Goal: Task Accomplishment & Management: Complete application form

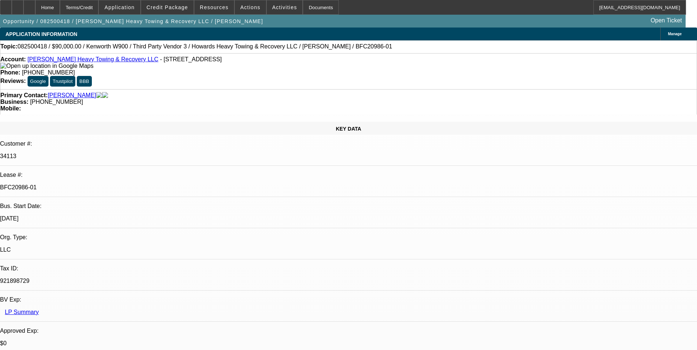
select select "0"
select select "2"
select select "0.1"
select select "4"
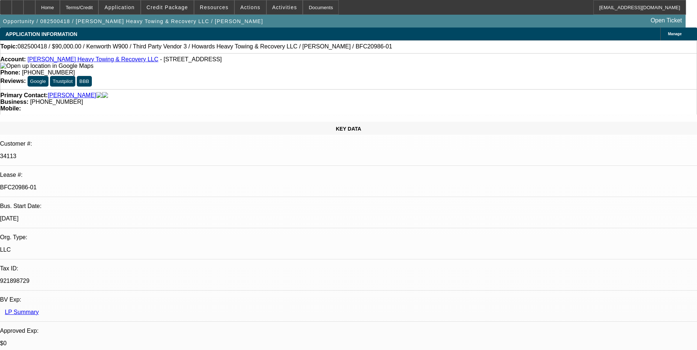
select select "0"
select select "2"
select select "0.1"
select select "4"
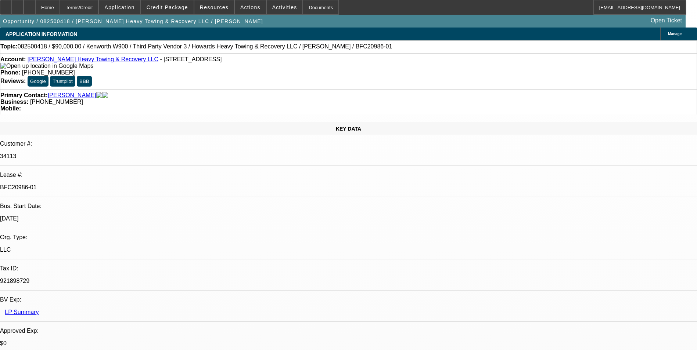
select select "0"
select select "2"
select select "0.1"
select select "4"
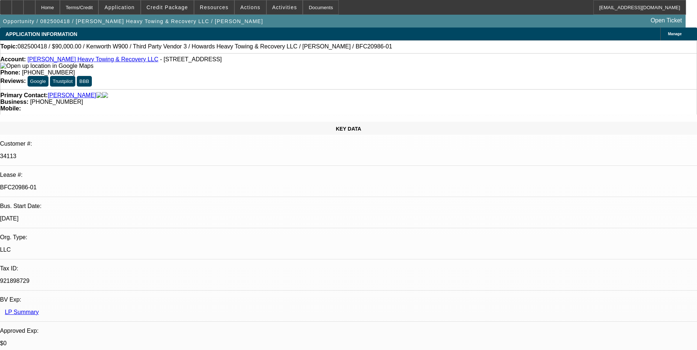
select select "0"
select select "2"
select select "0.1"
select select "4"
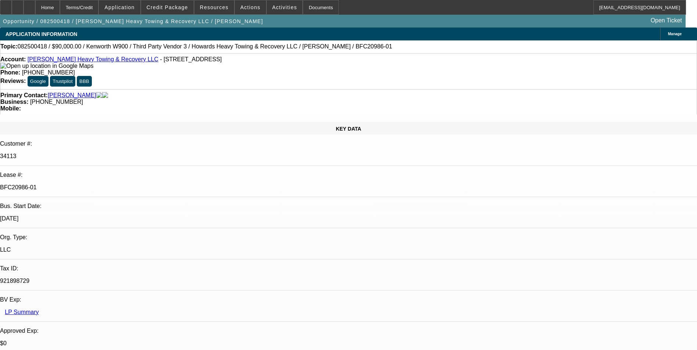
scroll to position [1038, 0]
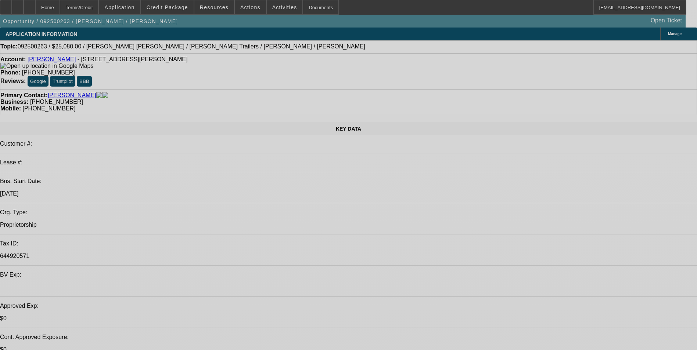
select select "0"
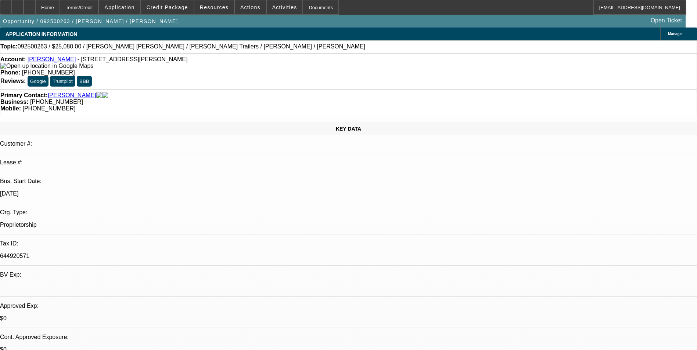
select select "2"
select select "0"
select select "2"
select select "0"
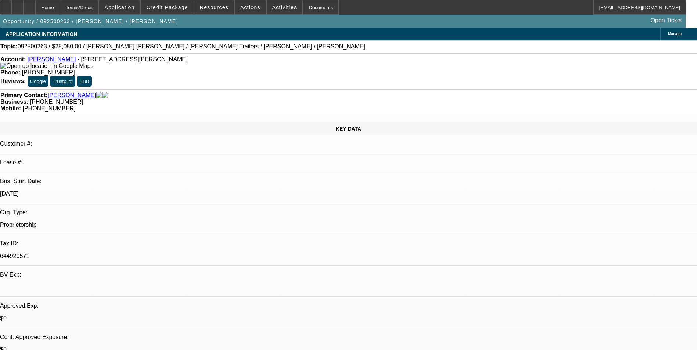
select select "0.2"
select select "2"
select select "0"
select select "1"
select select "2"
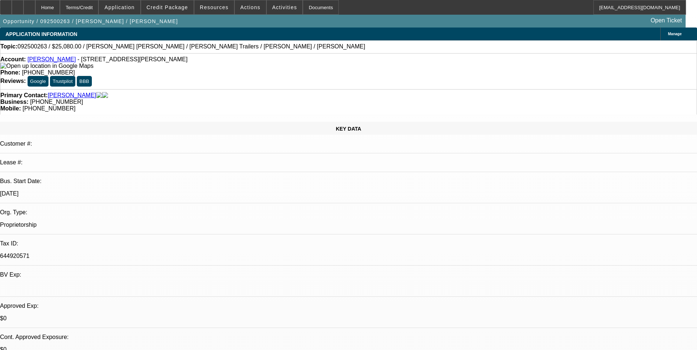
select select "6"
select select "1"
select select "2"
select select "6"
select select "1"
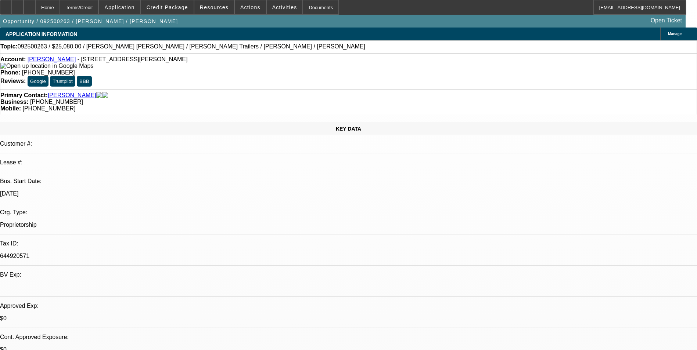
select select "2"
select select "6"
click at [246, 7] on span "Actions" at bounding box center [250, 7] width 20 height 6
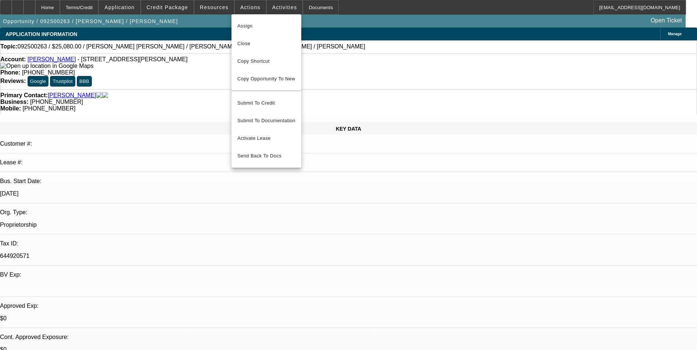
drag, startPoint x: 259, startPoint y: 45, endPoint x: 430, endPoint y: 133, distance: 192.1
click at [430, 133] on div "Assign Close Copy Shortcut Copy Opportunity To New Submit To Credit Submit To D…" at bounding box center [348, 175] width 697 height 350
click at [553, 91] on div at bounding box center [348, 175] width 697 height 350
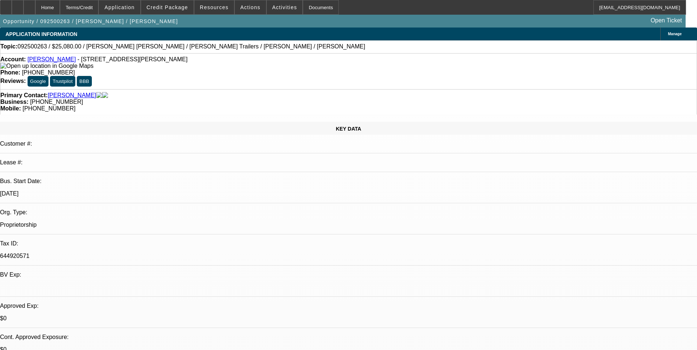
click at [559, 83] on div at bounding box center [348, 175] width 697 height 350
click at [240, 8] on span "Actions" at bounding box center [250, 7] width 20 height 6
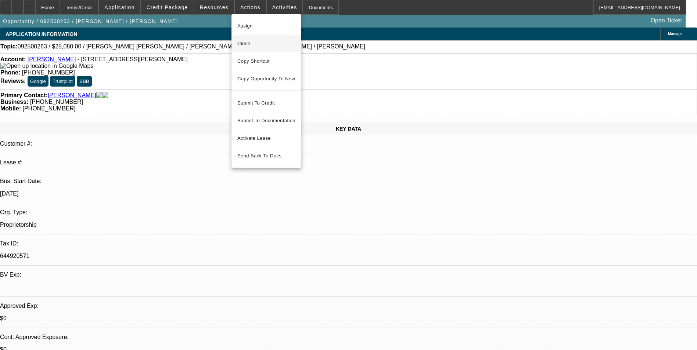
click at [258, 49] on button "Close" at bounding box center [266, 44] width 70 height 18
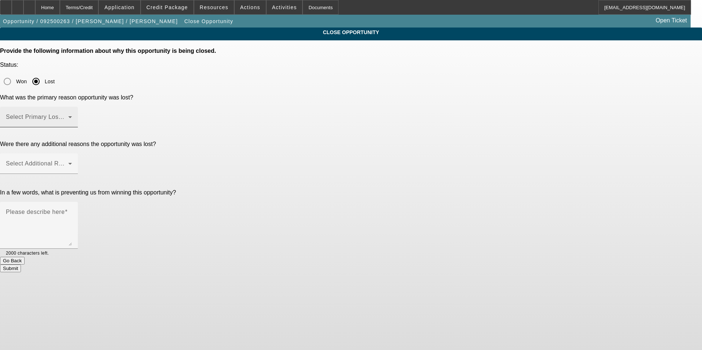
click at [68, 116] on span at bounding box center [37, 120] width 62 height 9
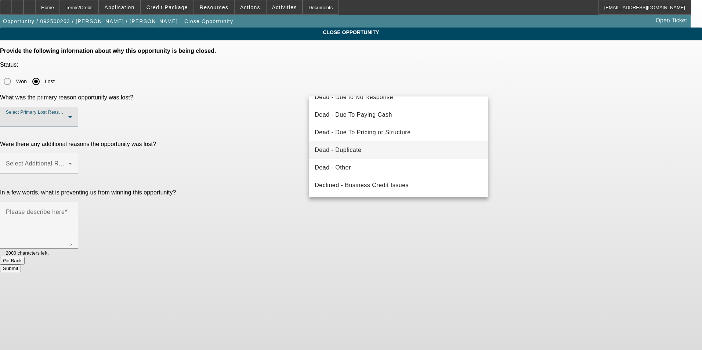
scroll to position [73, 0]
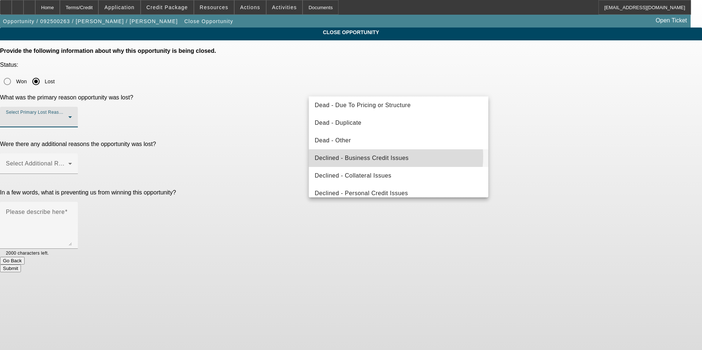
click at [385, 157] on span "Declined - Business Credit Issues" at bounding box center [362, 158] width 94 height 9
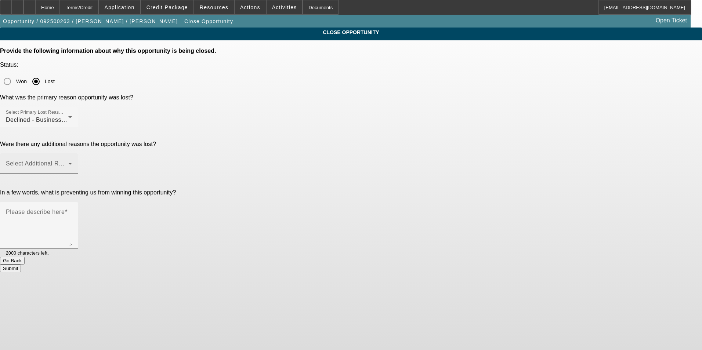
click at [72, 154] on div "Select Additional Reasons" at bounding box center [39, 164] width 66 height 21
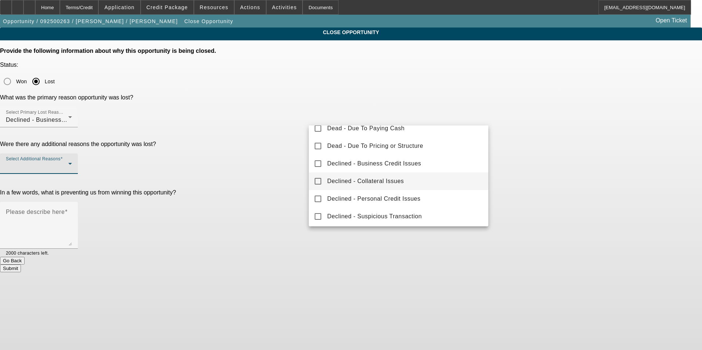
scroll to position [81, 0]
click at [375, 194] on span "Declined - Personal Credit Issues" at bounding box center [373, 197] width 93 height 9
click at [262, 156] on div at bounding box center [351, 175] width 702 height 350
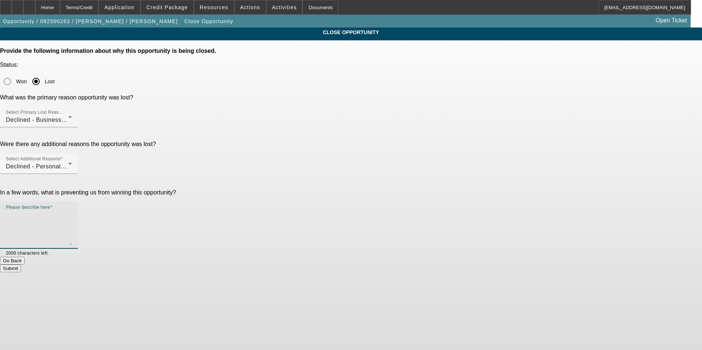
click at [72, 211] on textarea "Please describe here" at bounding box center [39, 228] width 66 height 35
type textarea "Unable to get to an approval on this one"
click at [21, 265] on button "Submit" at bounding box center [10, 269] width 21 height 8
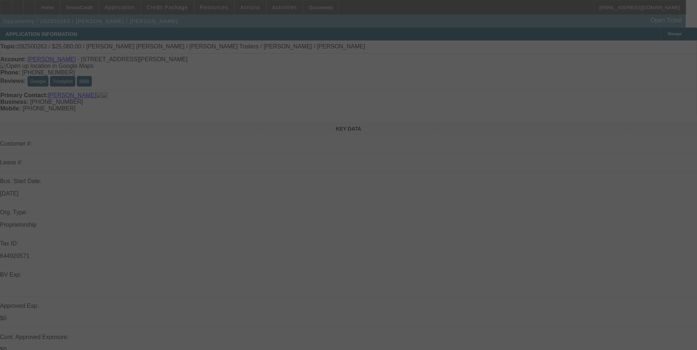
select select "0"
select select "2"
select select "0"
select select "2"
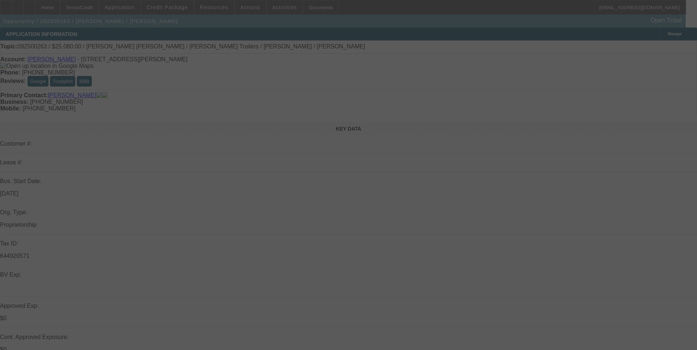
select select "0"
select select "0.2"
select select "2"
select select "0"
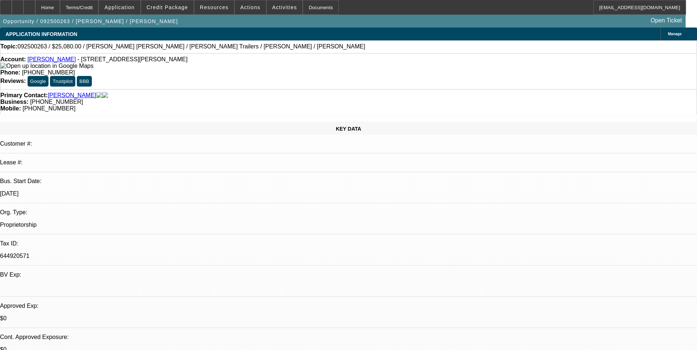
select select "1"
select select "2"
select select "6"
select select "1"
select select "2"
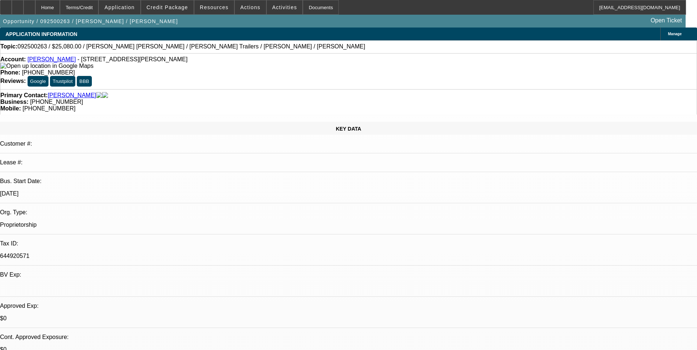
select select "6"
select select "1"
select select "2"
select select "6"
